Goal: Task Accomplishment & Management: Manage account settings

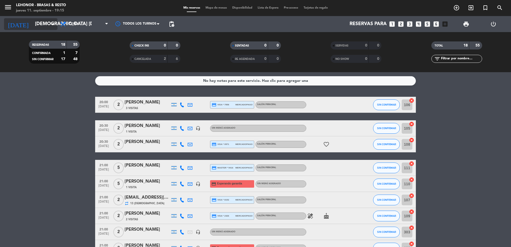
click at [44, 23] on input "[DEMOGRAPHIC_DATA] [DATE]" at bounding box center [63, 24] width 62 height 11
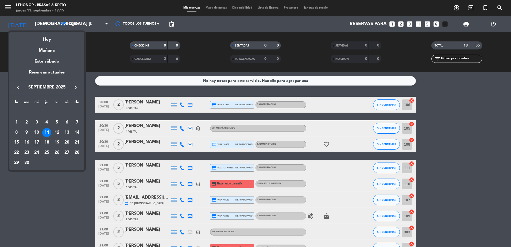
click at [36, 140] on div "17" at bounding box center [36, 142] width 9 height 9
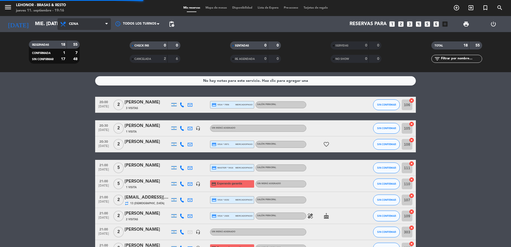
click at [82, 29] on span "Cena" at bounding box center [83, 24] width 53 height 12
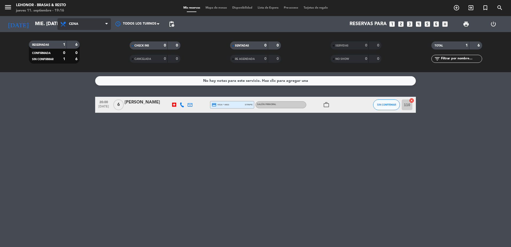
click at [80, 25] on span "Cena" at bounding box center [83, 24] width 53 height 12
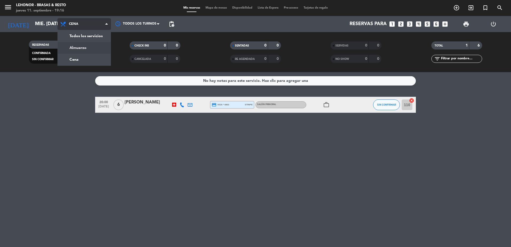
click at [87, 45] on div "menu Lehonor - Brasas & Resto jueves 11. septiembre - 19:16 Mis reservas Mapa d…" at bounding box center [255, 36] width 511 height 72
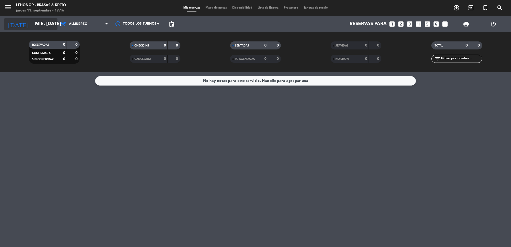
click at [32, 25] on input "mié. [DATE]" at bounding box center [63, 24] width 62 height 11
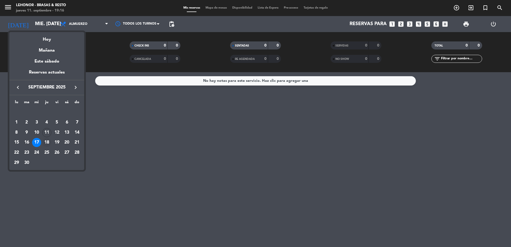
click at [47, 145] on div "18" at bounding box center [46, 142] width 9 height 9
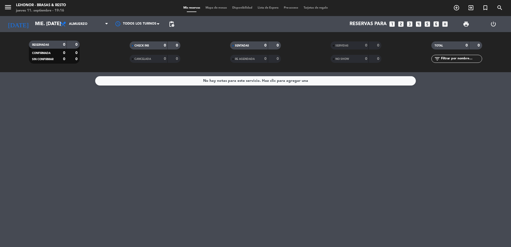
type input "[DEMOGRAPHIC_DATA] [DATE]"
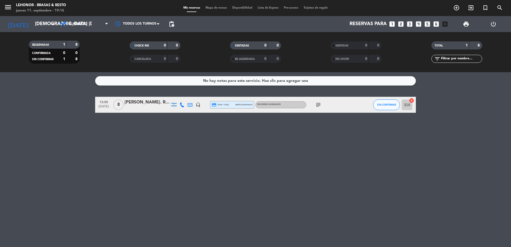
click at [125, 104] on div "[PERSON_NAME]. REMAX Forum" at bounding box center [147, 102] width 45 height 7
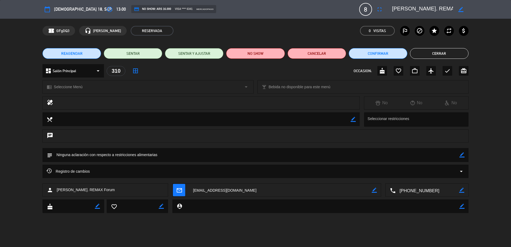
click at [61, 7] on span "[DEMOGRAPHIC_DATA] 18, sep." at bounding box center [83, 9] width 59 height 7
click at [72, 10] on span "[DEMOGRAPHIC_DATA] 18, sep." at bounding box center [83, 9] width 59 height 7
click at [48, 11] on icon "calendar_today" at bounding box center [47, 9] width 6 height 6
click at [68, 53] on span "REAGENDAR" at bounding box center [71, 54] width 21 height 6
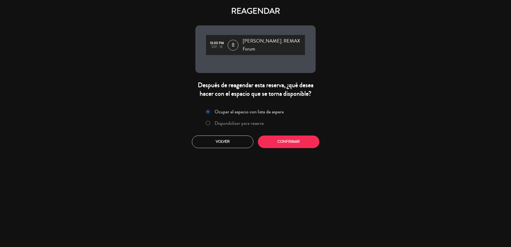
click at [222, 45] on div "sep., 18" at bounding box center [217, 47] width 16 height 4
click at [219, 142] on button "Volver" at bounding box center [222, 141] width 61 height 13
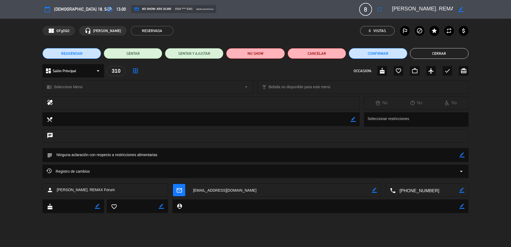
click at [74, 5] on div "calendar_today [DEMOGRAPHIC_DATA] 18, sep." at bounding box center [72, 10] width 60 height 10
click at [105, 13] on div "access_time 13:00" at bounding box center [115, 10] width 21 height 10
click at [48, 10] on icon "calendar_today" at bounding box center [47, 9] width 6 height 6
click at [64, 10] on span "[DEMOGRAPHIC_DATA] 18, sep." at bounding box center [83, 9] width 59 height 7
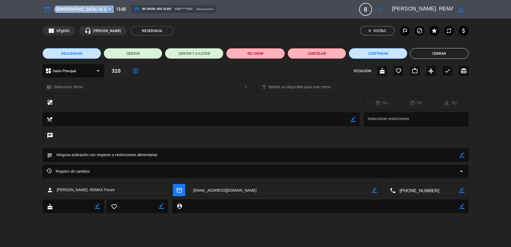
click at [64, 10] on span "[DEMOGRAPHIC_DATA] 18, sep." at bounding box center [83, 9] width 59 height 7
drag, startPoint x: 64, startPoint y: 10, endPoint x: 56, endPoint y: 9, distance: 7.9
click at [56, 9] on span "[DEMOGRAPHIC_DATA] 18, sep." at bounding box center [83, 9] width 59 height 7
click at [48, 8] on icon "calendar_today" at bounding box center [47, 9] width 6 height 6
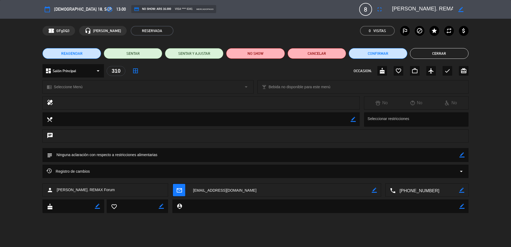
click at [48, 10] on icon "calendar_today" at bounding box center [47, 9] width 6 height 6
click at [116, 10] on span "13:00" at bounding box center [121, 9] width 10 height 7
click at [106, 10] on icon "access_time" at bounding box center [109, 9] width 6 height 6
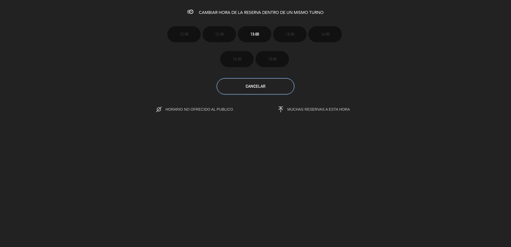
click at [239, 87] on button "Cancelar" at bounding box center [255, 86] width 77 height 16
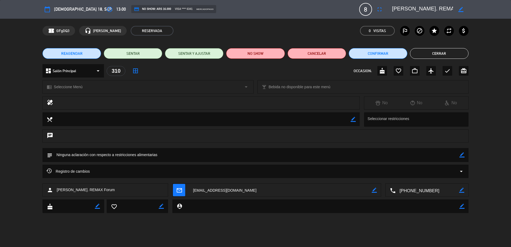
click at [45, 10] on icon "calendar_today" at bounding box center [47, 9] width 6 height 6
click at [61, 10] on span "[DEMOGRAPHIC_DATA] 18, sep." at bounding box center [83, 9] width 59 height 7
click at [454, 51] on button "Cerrar" at bounding box center [439, 53] width 59 height 11
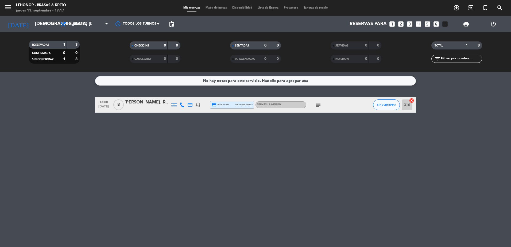
click at [127, 103] on div "[PERSON_NAME]. REMAX Forum" at bounding box center [147, 102] width 45 height 7
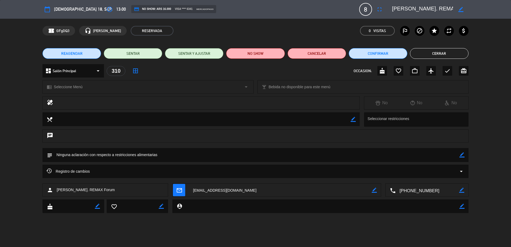
click at [81, 55] on span "REAGENDAR" at bounding box center [71, 54] width 21 height 6
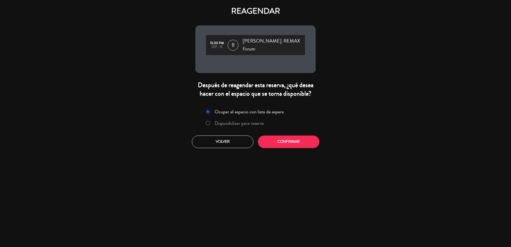
click at [228, 124] on label "Disponibilizar para reserva" at bounding box center [239, 123] width 49 height 5
click at [288, 141] on button "Confirmar" at bounding box center [288, 141] width 61 height 13
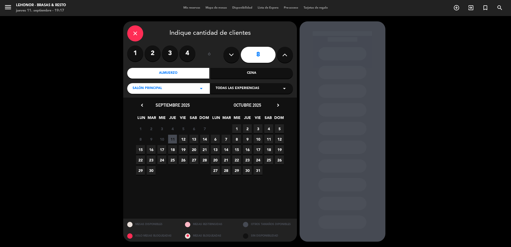
click at [161, 148] on span "17" at bounding box center [161, 149] width 9 height 9
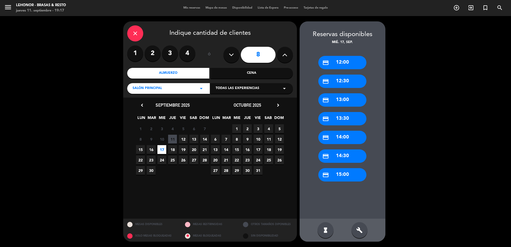
click at [336, 98] on div "credit_card 13:00" at bounding box center [342, 99] width 48 height 13
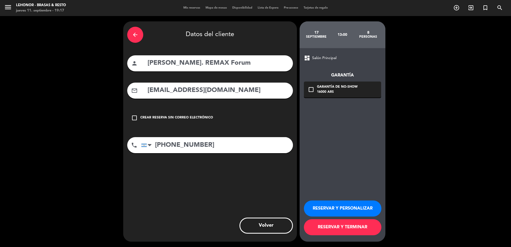
click at [309, 89] on icon "check_box_outline_blank" at bounding box center [311, 89] width 6 height 6
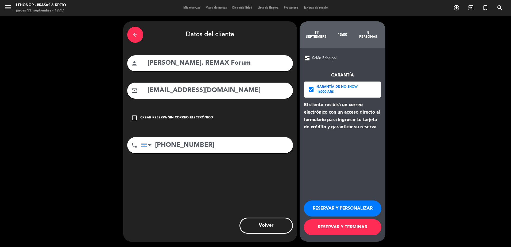
click at [340, 226] on button "RESERVAR Y TERMINAR" at bounding box center [342, 227] width 77 height 16
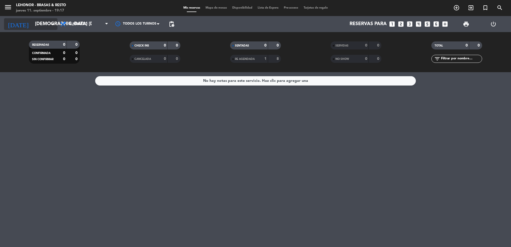
click at [32, 24] on input "[DEMOGRAPHIC_DATA] [DATE]" at bounding box center [63, 24] width 62 height 11
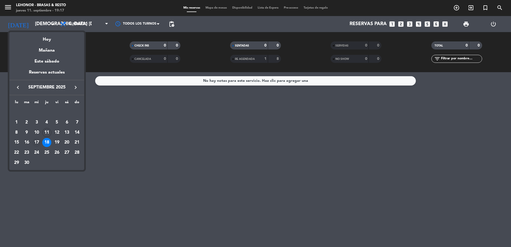
click at [35, 143] on div "17" at bounding box center [36, 142] width 9 height 9
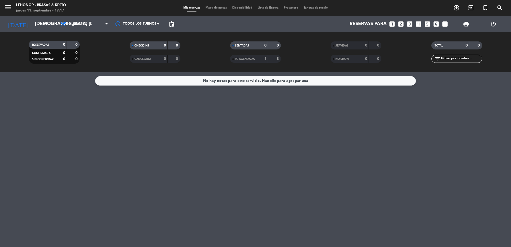
type input "mié. [DATE]"
